Goal: Use online tool/utility: Utilize a website feature to perform a specific function

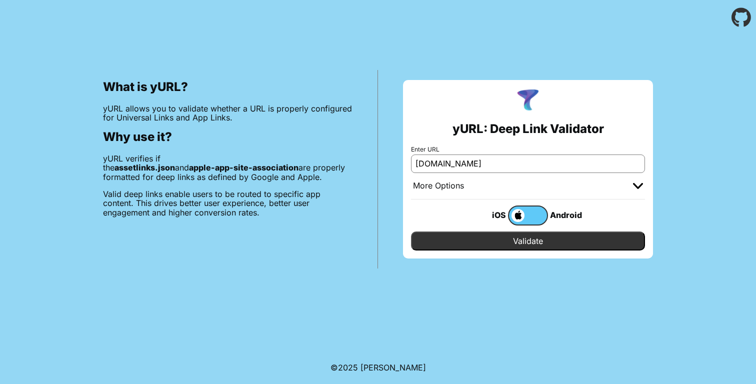
type input "[DOMAIN_NAME]"
click at [559, 212] on div "Android" at bounding box center [568, 214] width 40 height 13
click at [558, 214] on div "Android" at bounding box center [568, 214] width 40 height 13
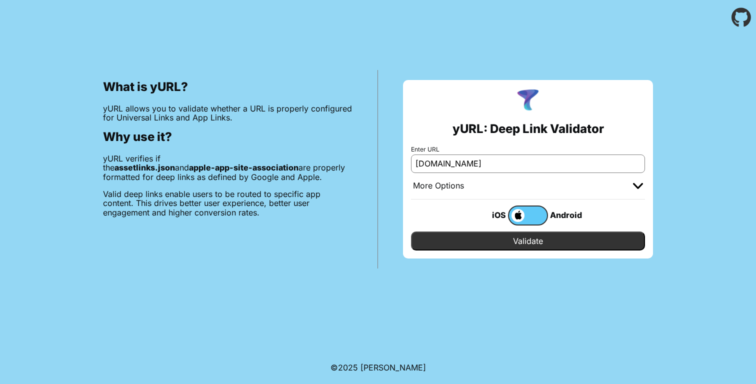
click at [637, 181] on div at bounding box center [638, 186] width 10 height 10
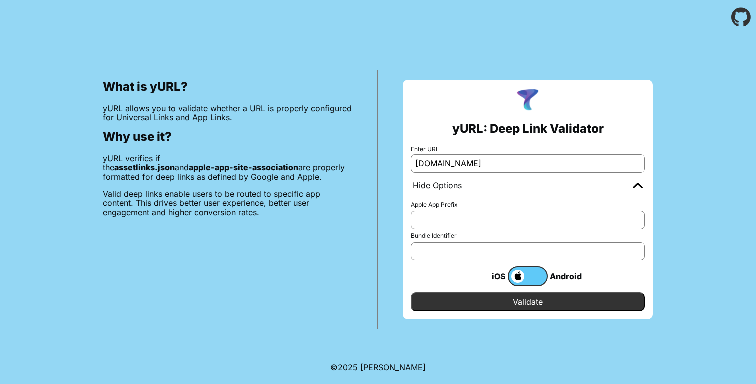
click at [637, 182] on img at bounding box center [638, 185] width 10 height 6
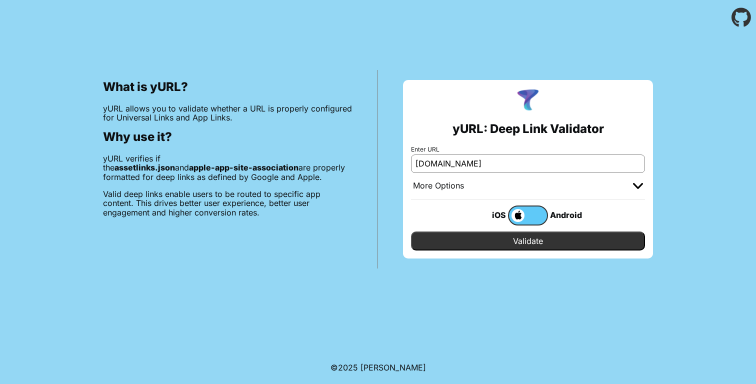
click at [534, 212] on label at bounding box center [528, 215] width 40 height 20
click at [0, 0] on input "checkbox" at bounding box center [0, 0] width 0 height 0
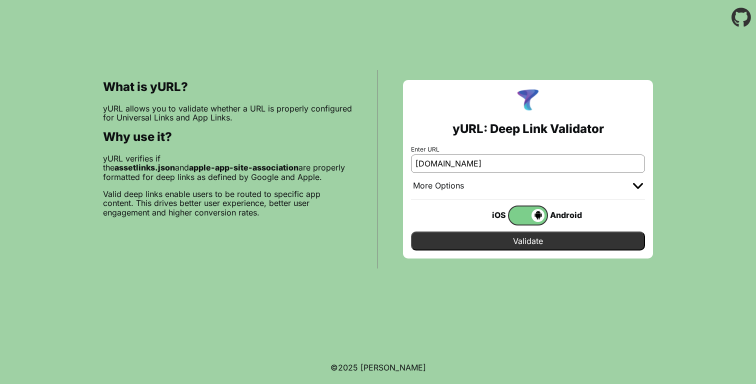
click at [537, 242] on input "Validate" at bounding box center [528, 240] width 234 height 19
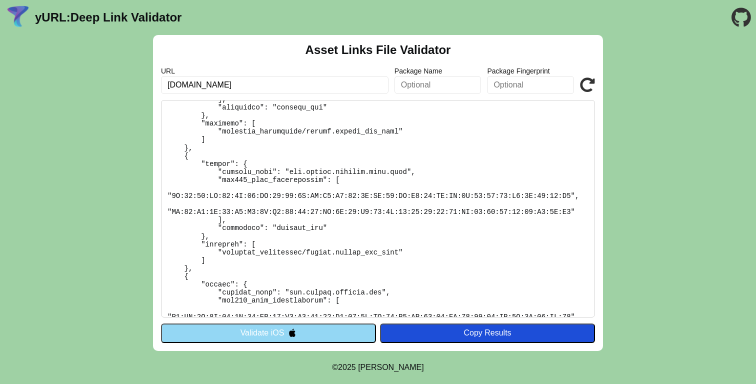
scroll to position [272, 0]
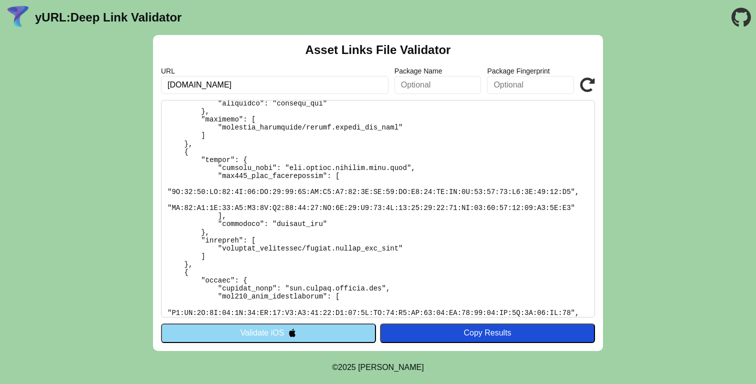
click at [336, 290] on pre at bounding box center [378, 208] width 434 height 217
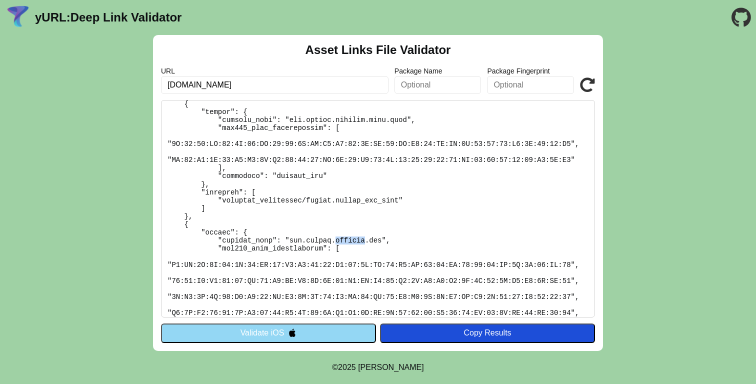
scroll to position [326, 0]
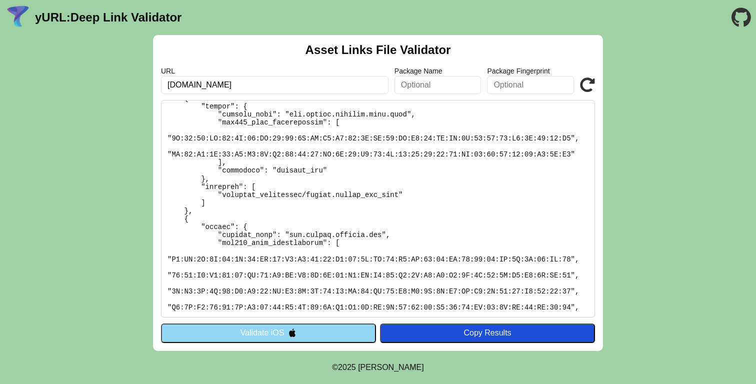
click at [424, 186] on pre at bounding box center [378, 208] width 434 height 217
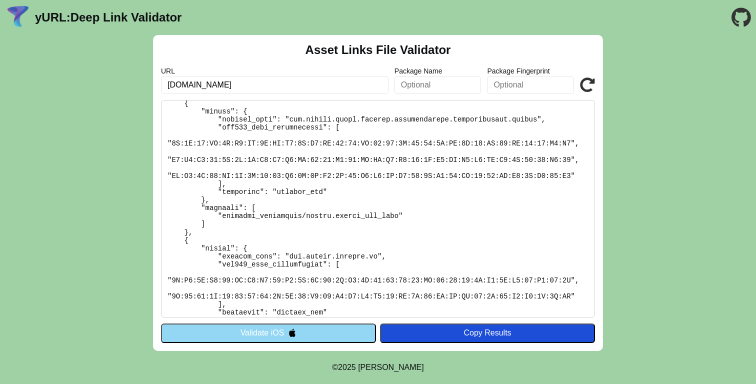
scroll to position [1179, 0]
